Goal: Transaction & Acquisition: Download file/media

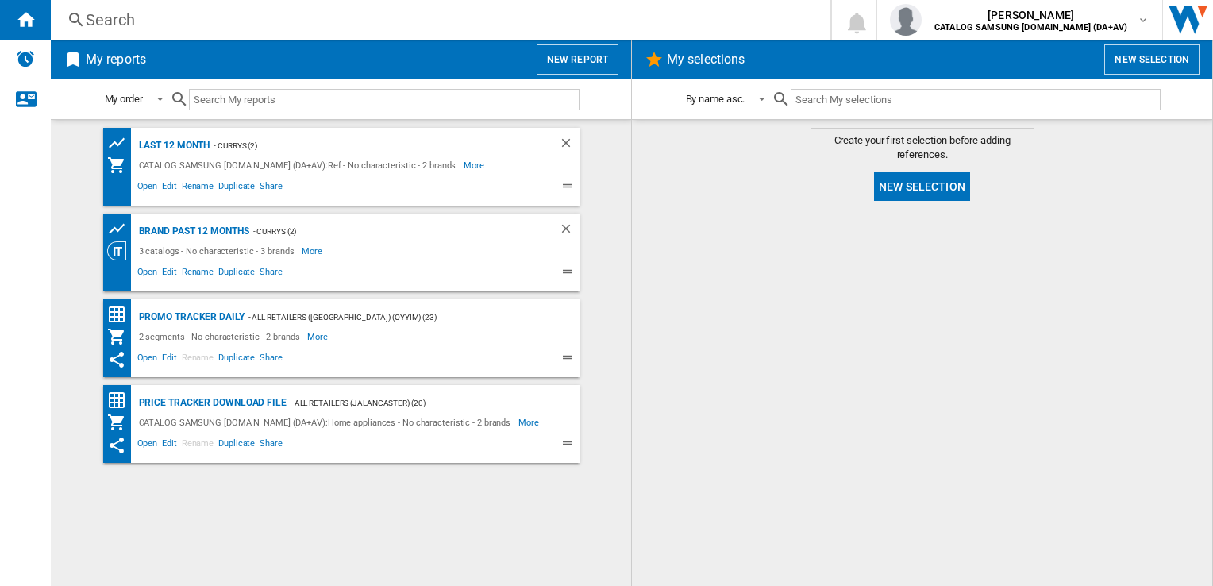
click at [334, 171] on div "CATALOG SAMSUNG [DOMAIN_NAME] (DA+AV):Ref - No characteristic - 2 brands" at bounding box center [299, 165] width 329 height 19
click at [145, 187] on span "Open" at bounding box center [147, 188] width 25 height 19
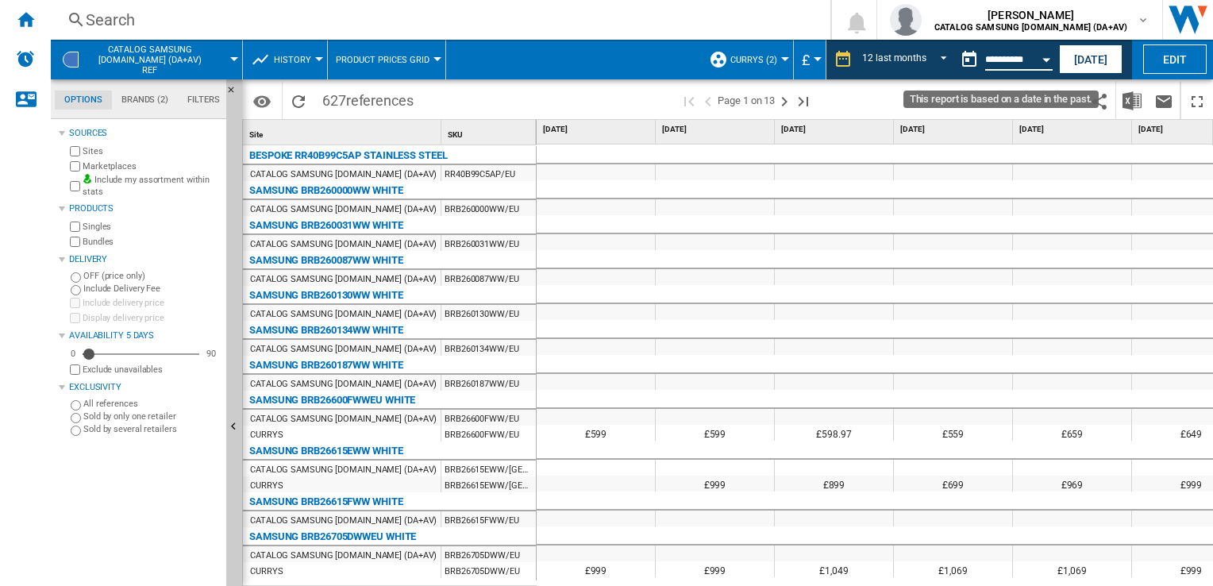
click at [1002, 64] on input "**********" at bounding box center [1018, 62] width 67 height 14
click at [1046, 62] on button "Open calendar" at bounding box center [1046, 57] width 29 height 29
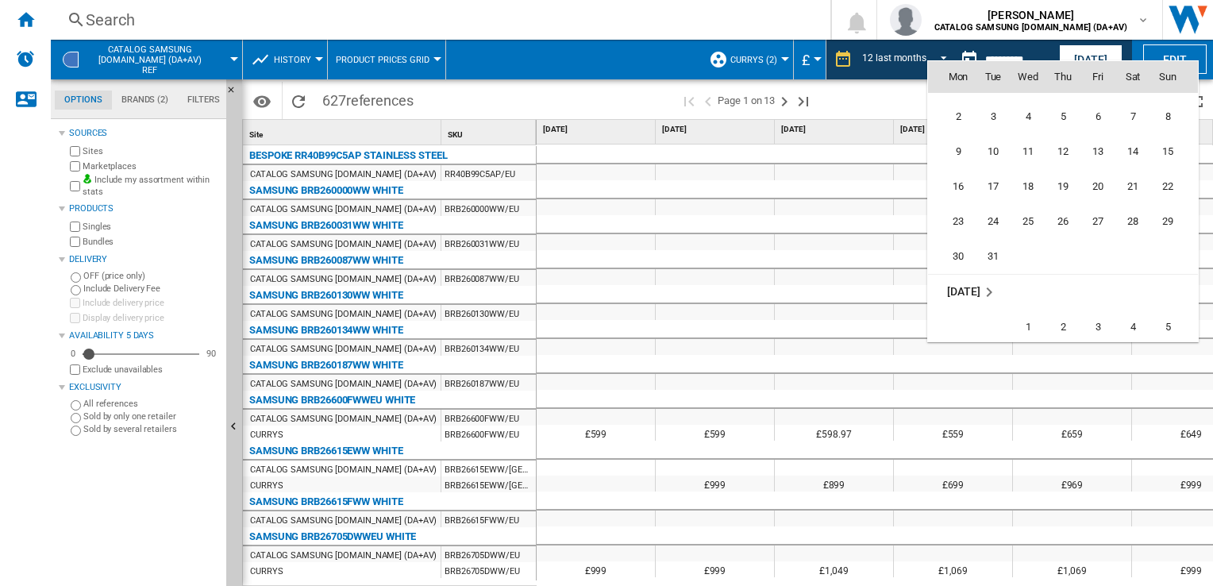
scroll to position [5712, 0]
click at [1003, 252] on span "31" at bounding box center [993, 254] width 32 height 32
type input "**********"
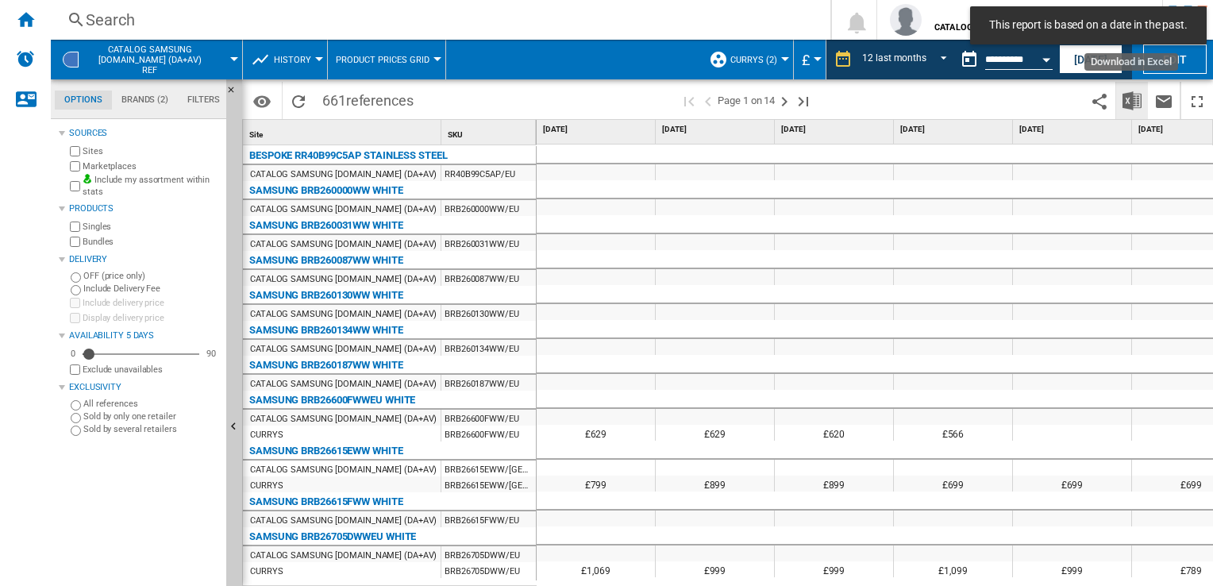
click at [1135, 100] on img "Download in Excel" at bounding box center [1131, 100] width 19 height 19
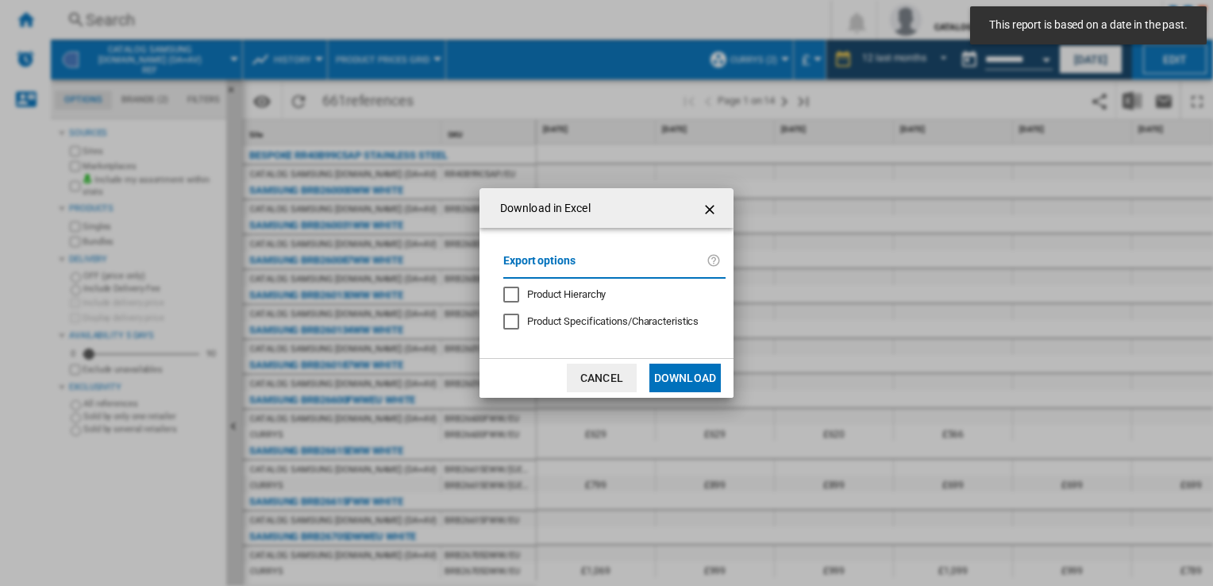
click at [541, 298] on span "Product Hierarchy" at bounding box center [566, 294] width 79 height 12
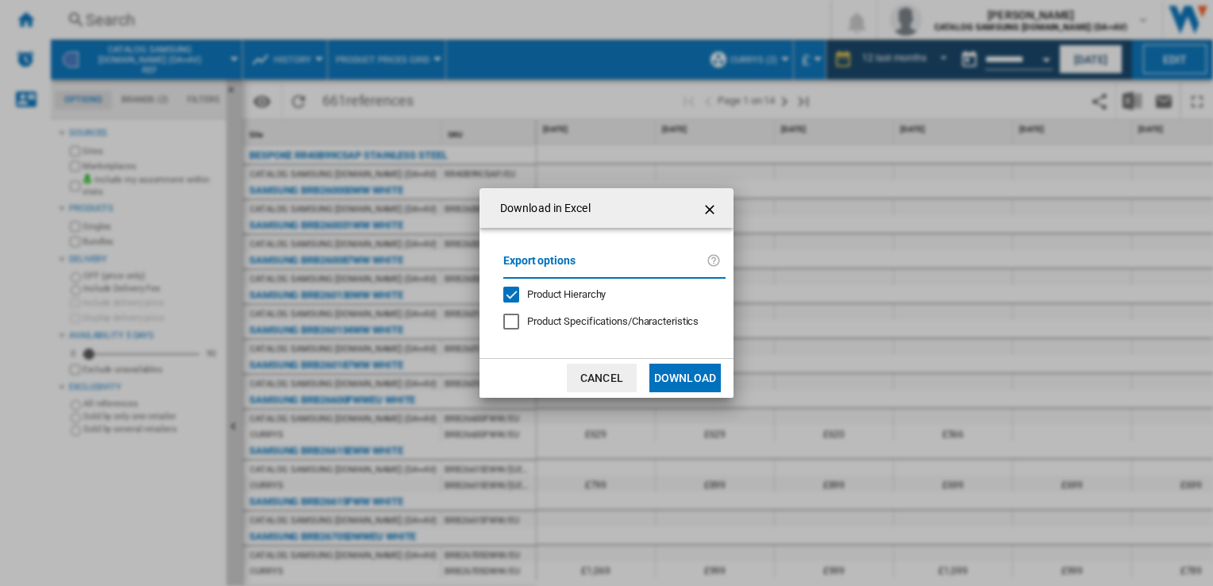
click at [699, 371] on button "Download" at bounding box center [684, 378] width 71 height 29
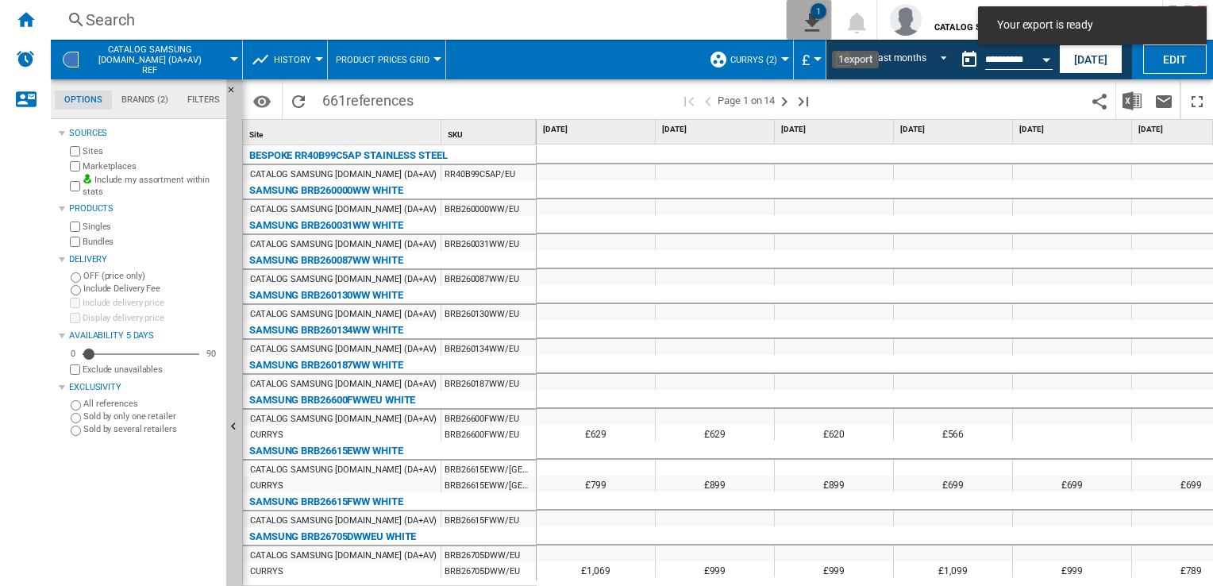
click at [818, 22] on ng-md-icon "1\a export" at bounding box center [808, 20] width 19 height 20
